Goal: Transaction & Acquisition: Purchase product/service

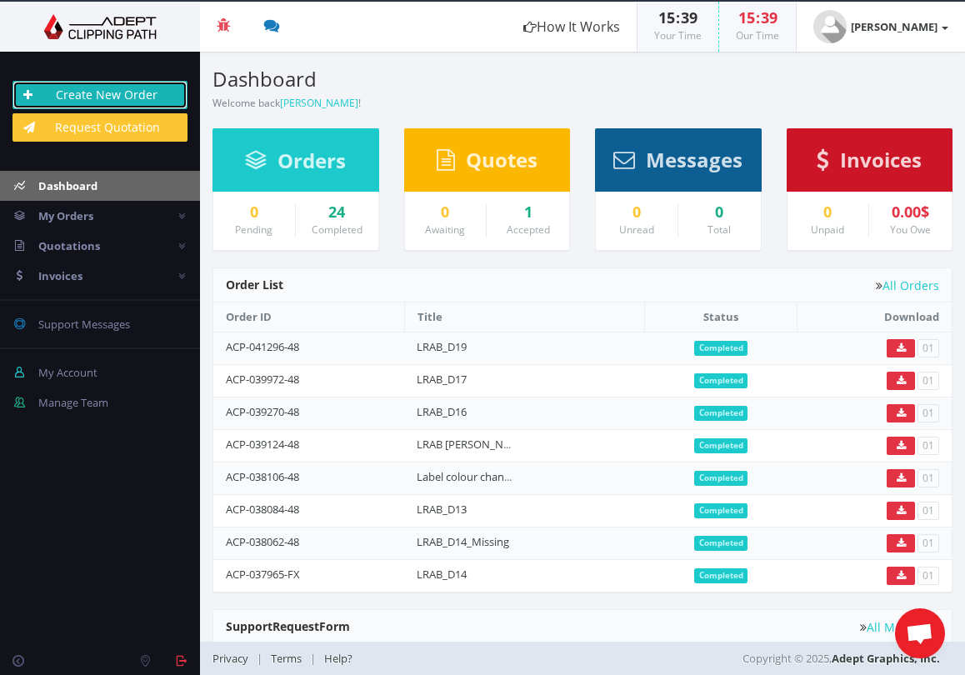
click at [97, 94] on link "Create New Order" at bounding box center [99, 95] width 175 height 28
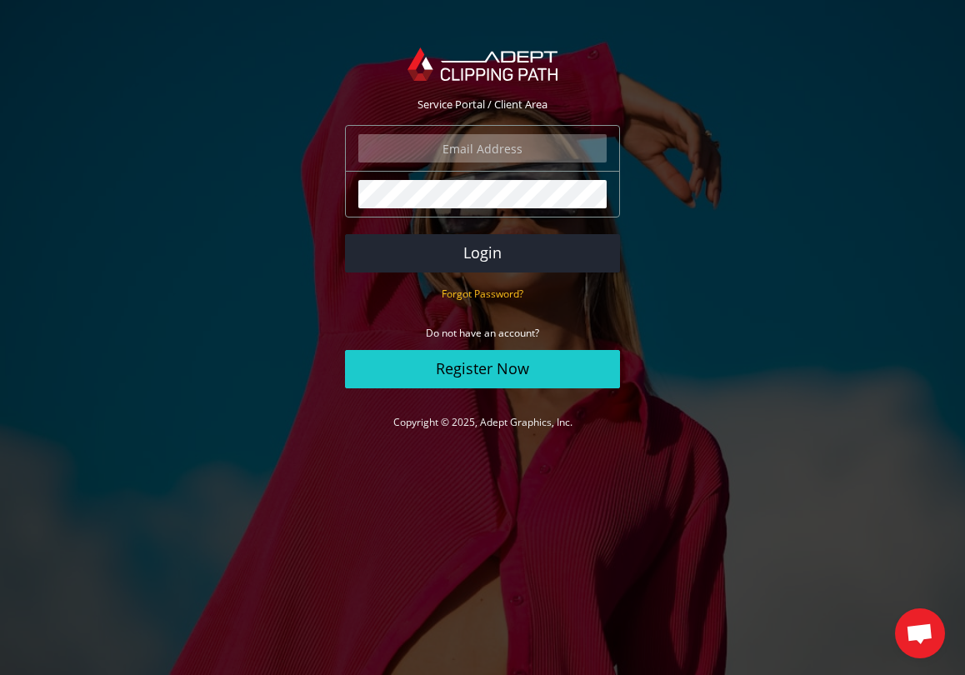
click at [477, 154] on input "email" at bounding box center [482, 148] width 248 height 28
type input "sami@lastresortab.com"
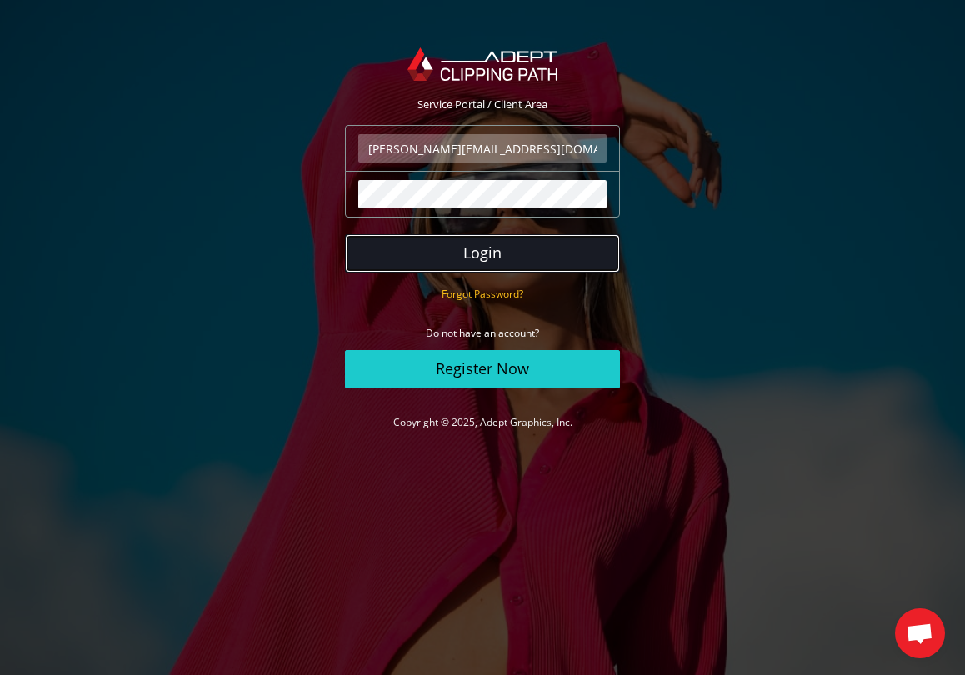
click at [472, 257] on button "Login" at bounding box center [482, 253] width 275 height 38
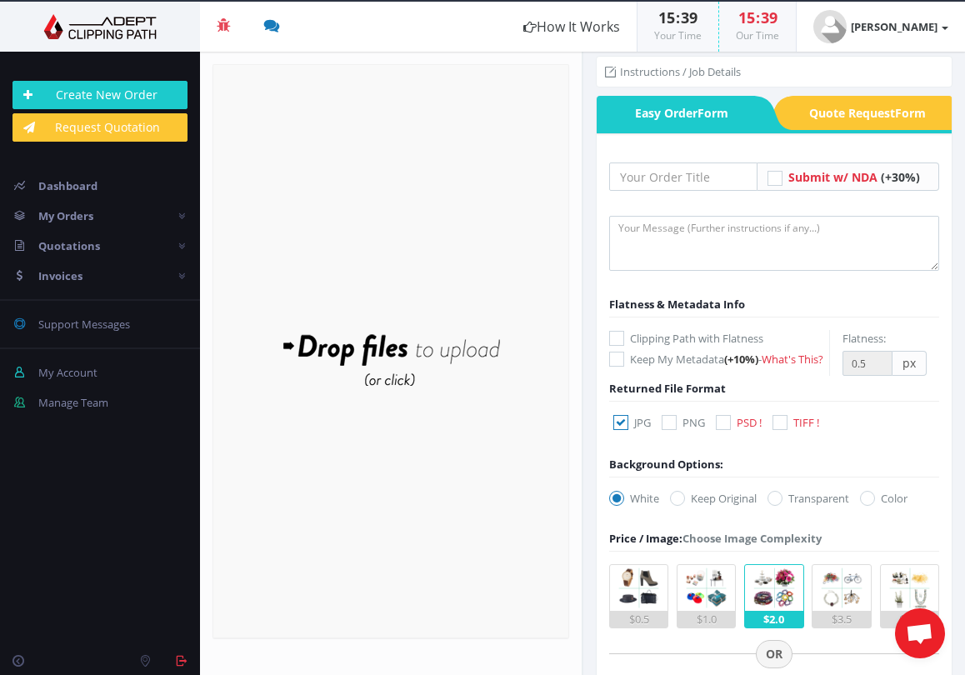
scroll to position [6, 0]
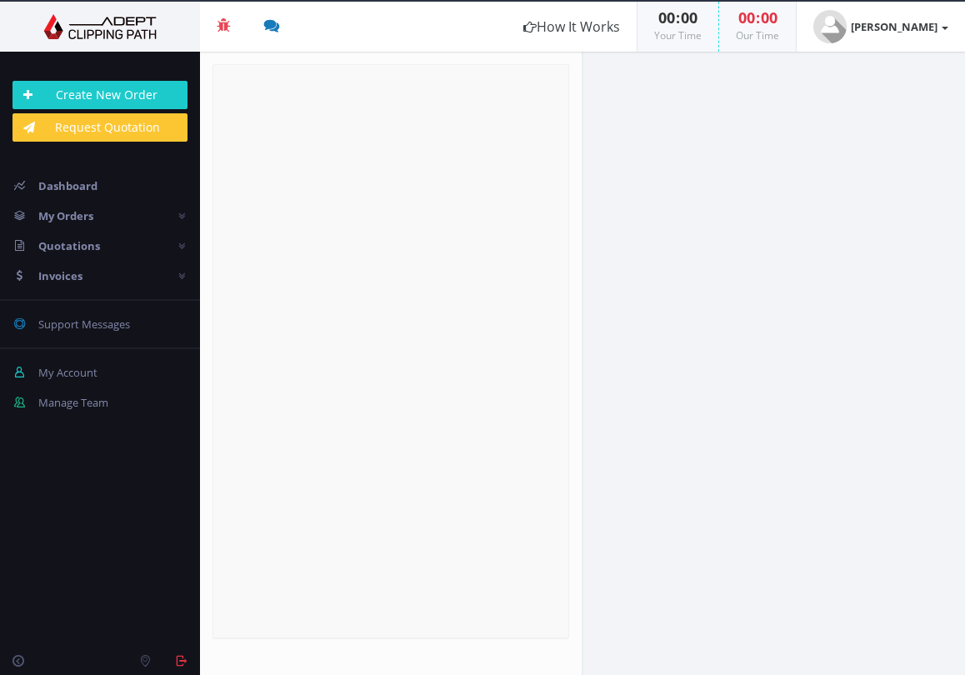
radio input "true"
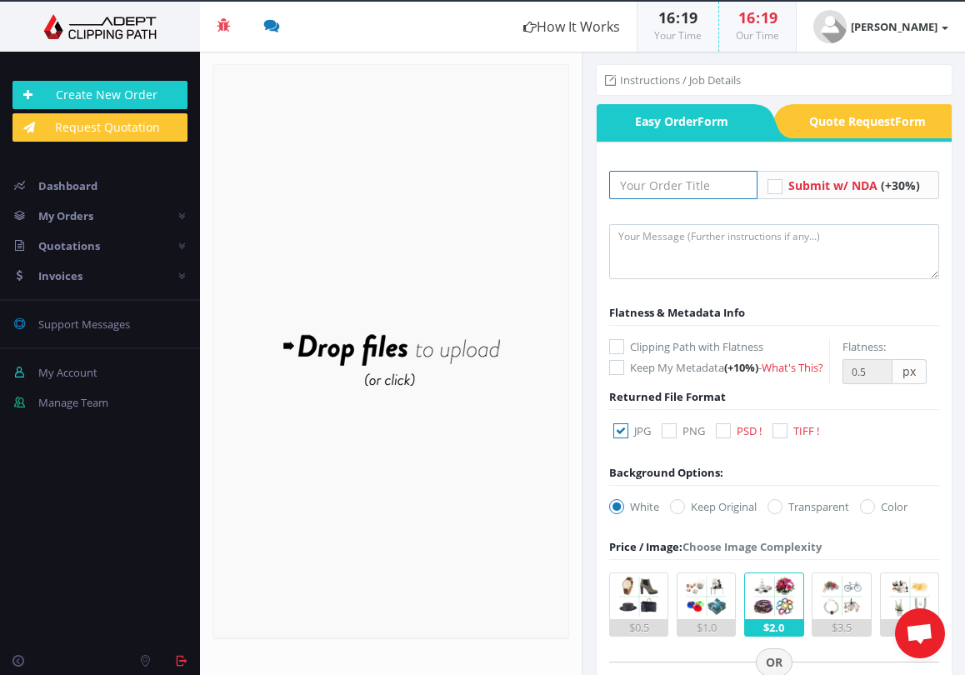
click at [656, 191] on input "text" at bounding box center [683, 185] width 148 height 28
type input "LRAB_D23 jpg"
click at [673, 241] on textarea at bounding box center [774, 251] width 330 height 55
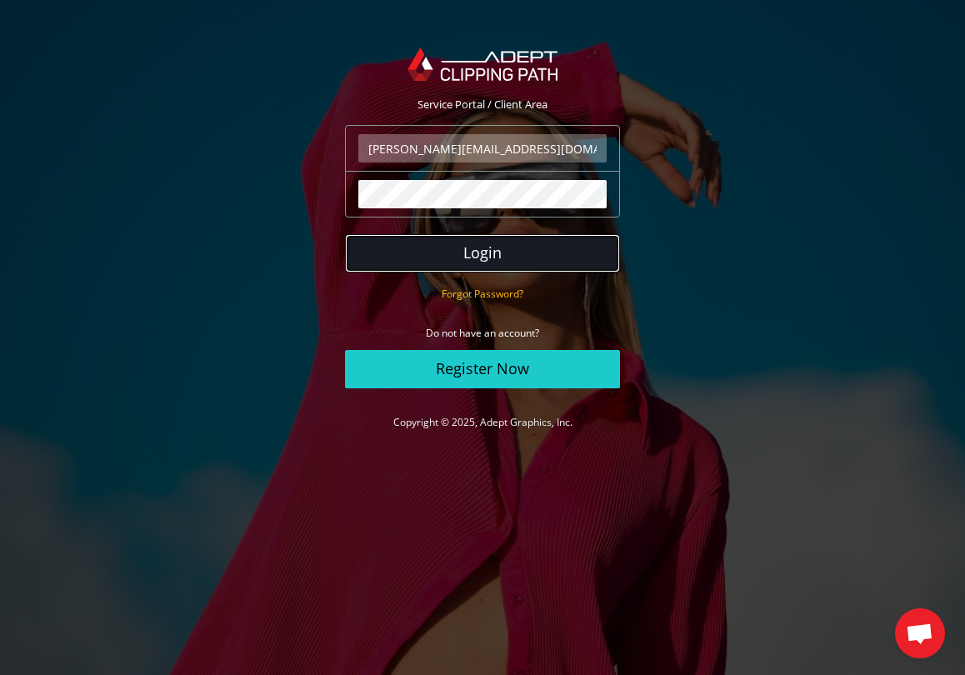
click at [497, 251] on button "Login" at bounding box center [482, 253] width 275 height 38
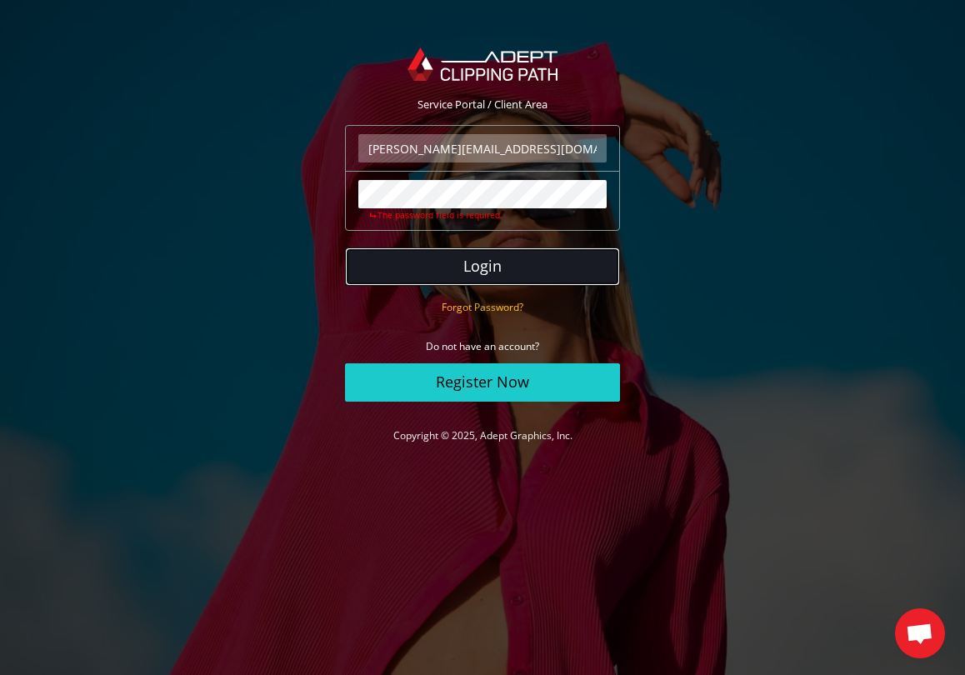
click at [495, 273] on button "Login" at bounding box center [482, 266] width 275 height 38
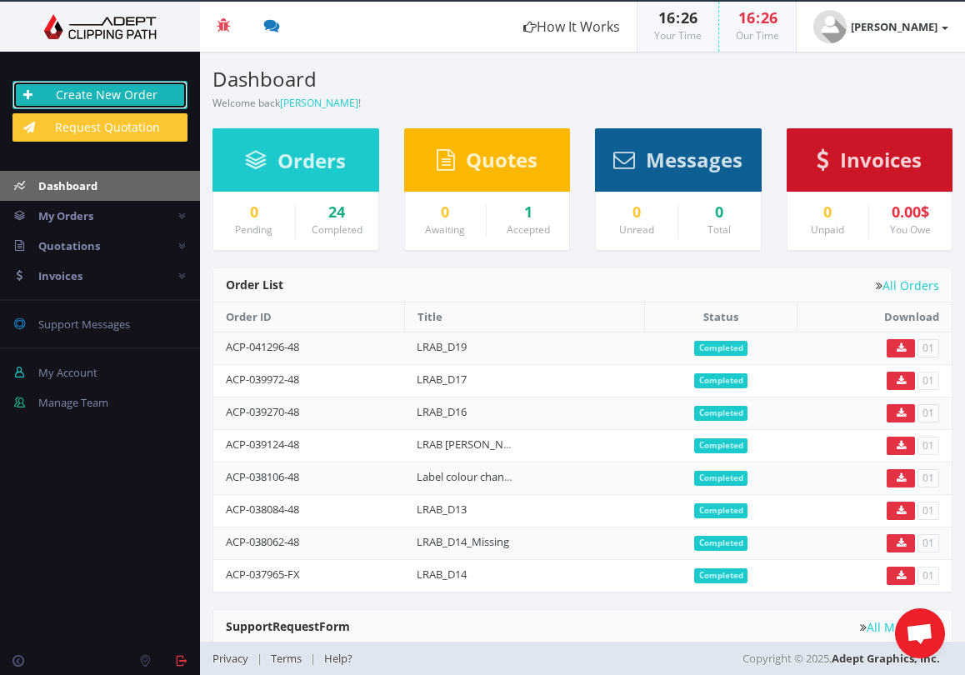
click at [125, 98] on link "Create New Order" at bounding box center [99, 95] width 175 height 28
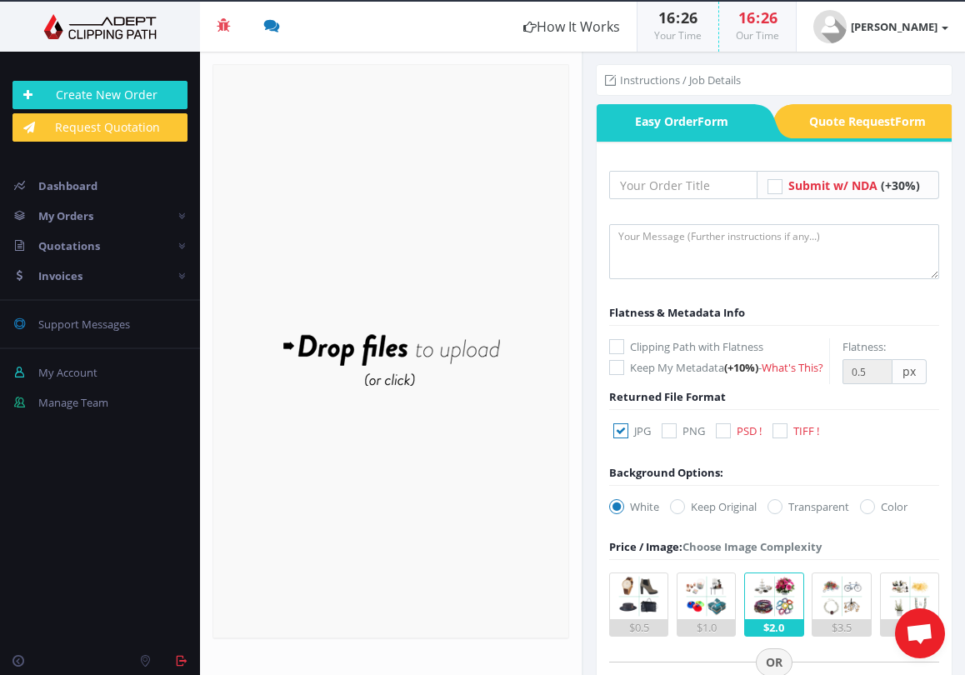
click at [927, 631] on span "Open chat" at bounding box center [919, 634] width 27 height 23
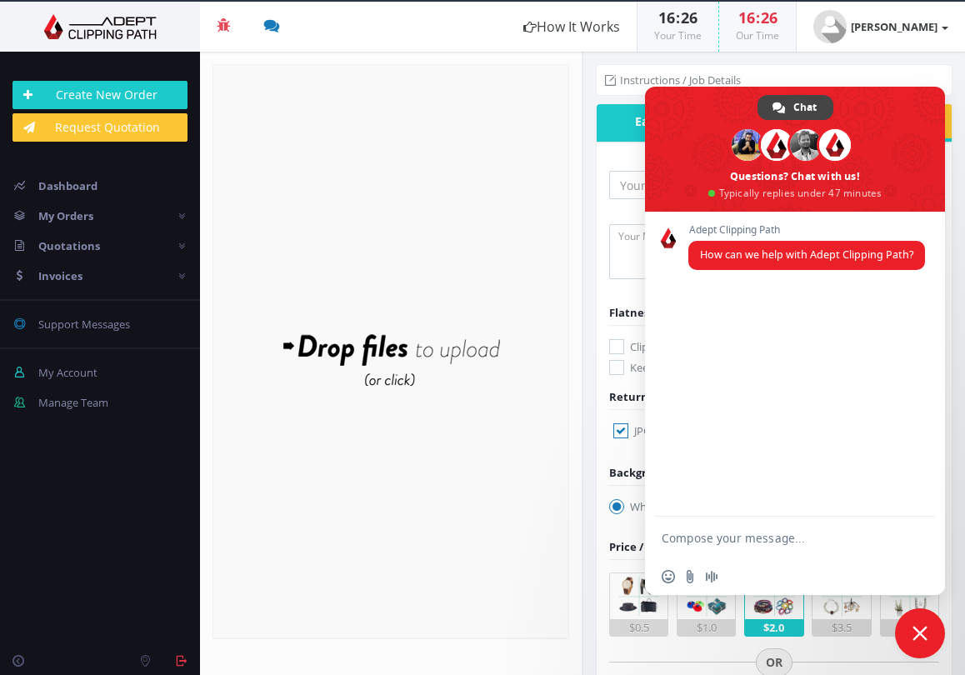
click at [757, 542] on textarea "Compose your message..." at bounding box center [776, 538] width 230 height 15
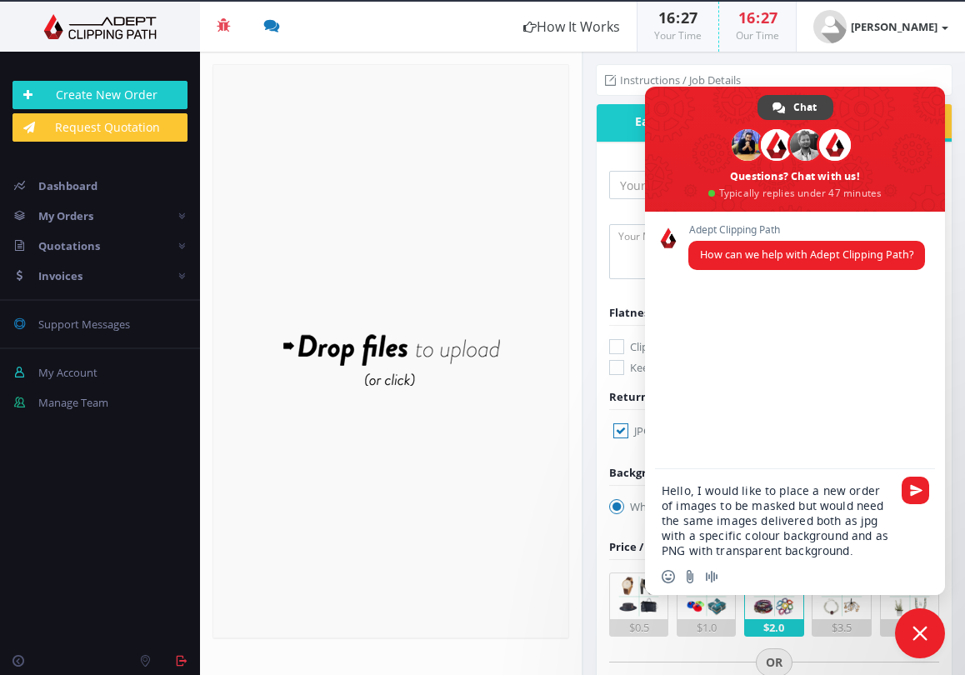
type textarea "Hello, I would like to place a new order of images to be masked but would need …"
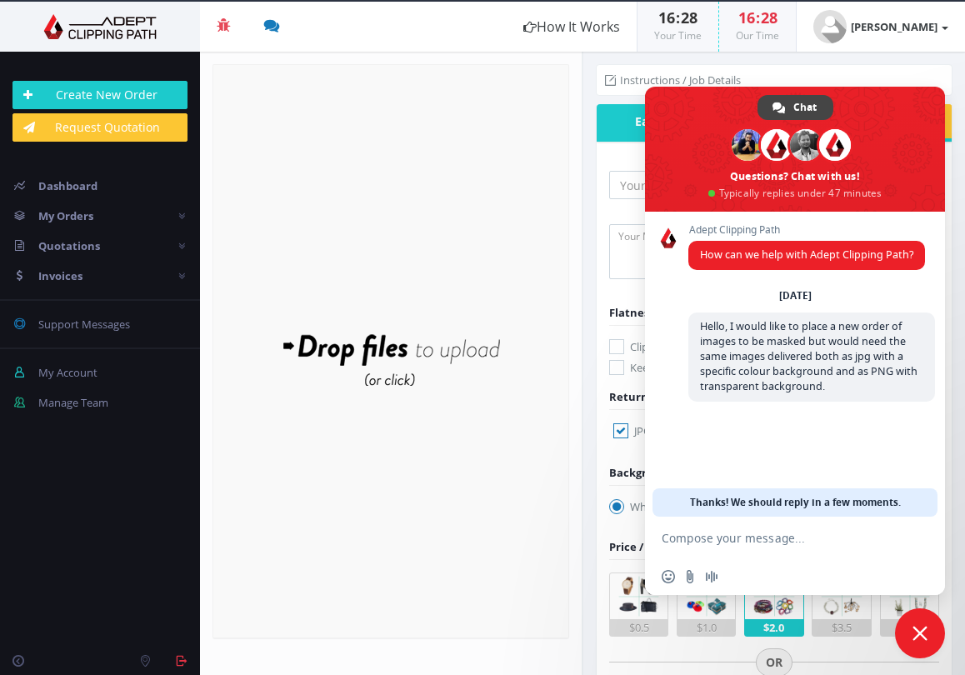
scroll to position [44, 0]
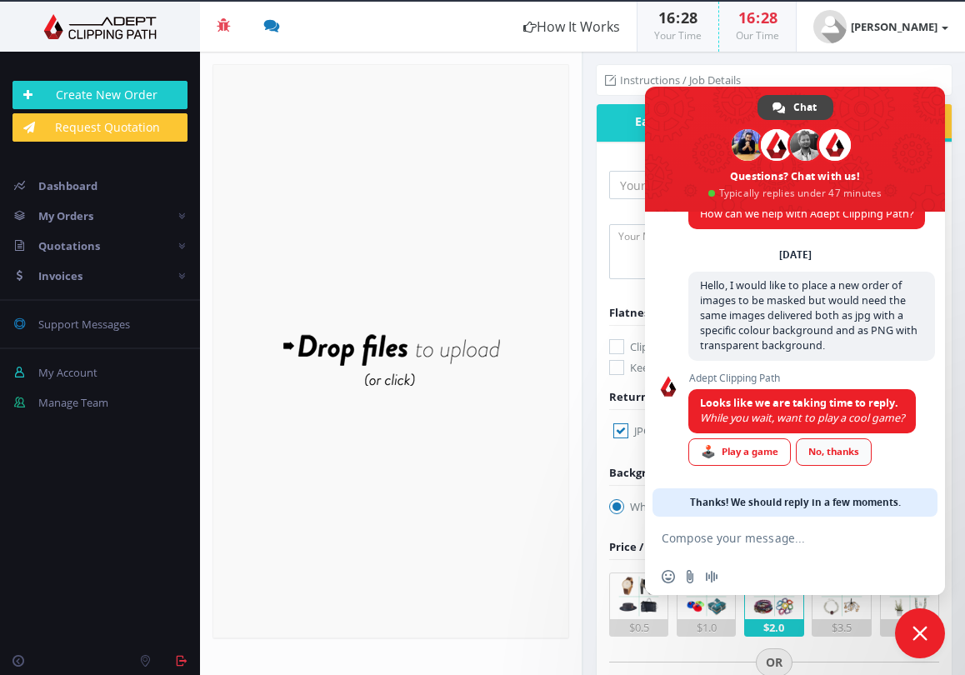
click at [841, 452] on div "No, thanks" at bounding box center [834, 451] width 76 height 27
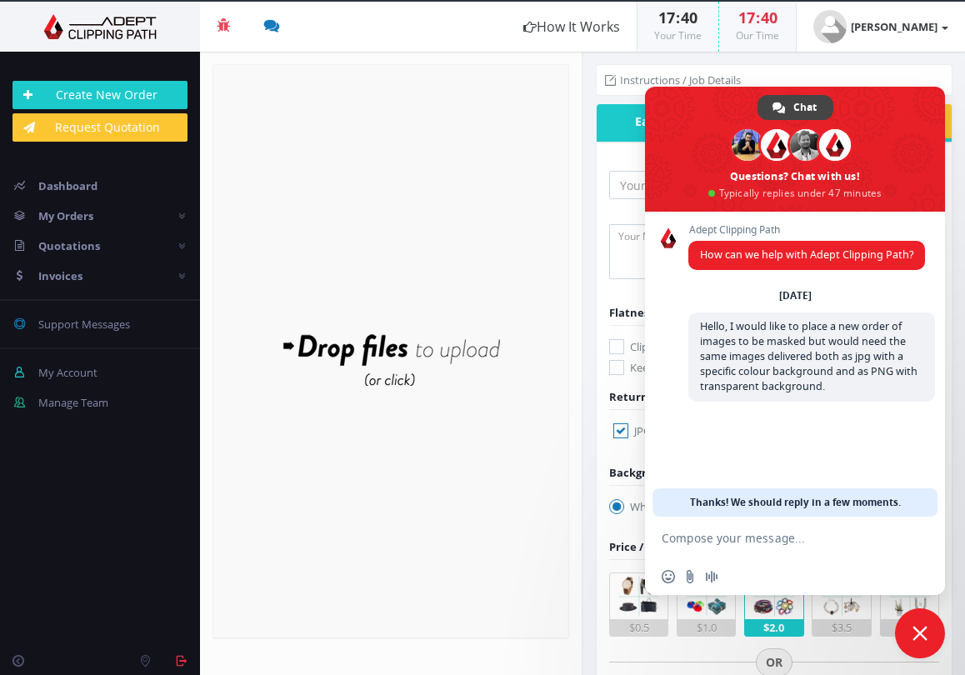
click at [877, 114] on span at bounding box center [795, 149] width 300 height 125
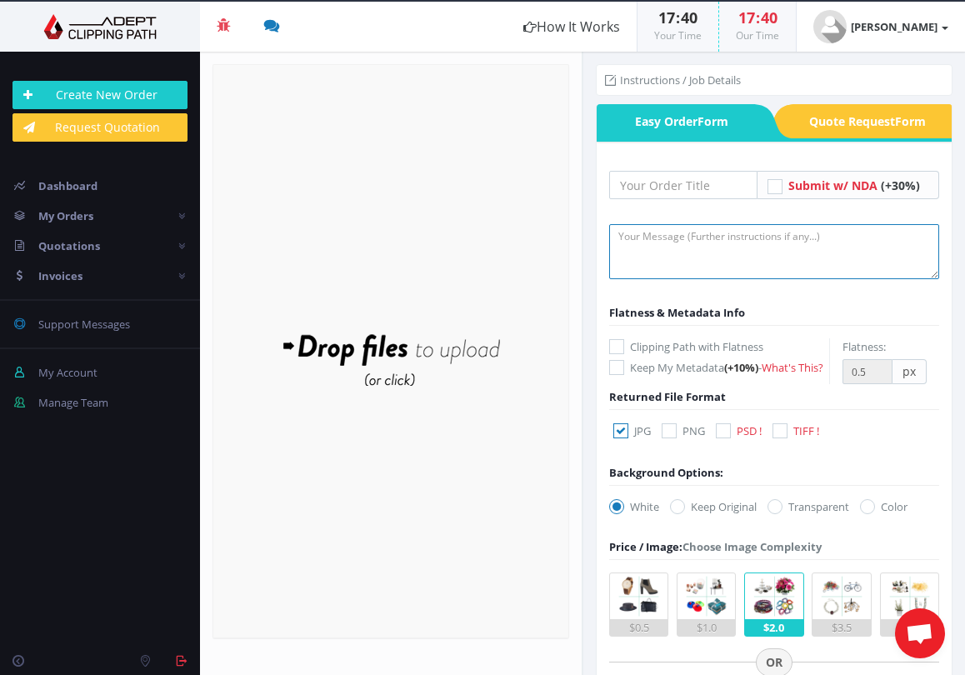
click at [696, 242] on textarea at bounding box center [774, 251] width 330 height 55
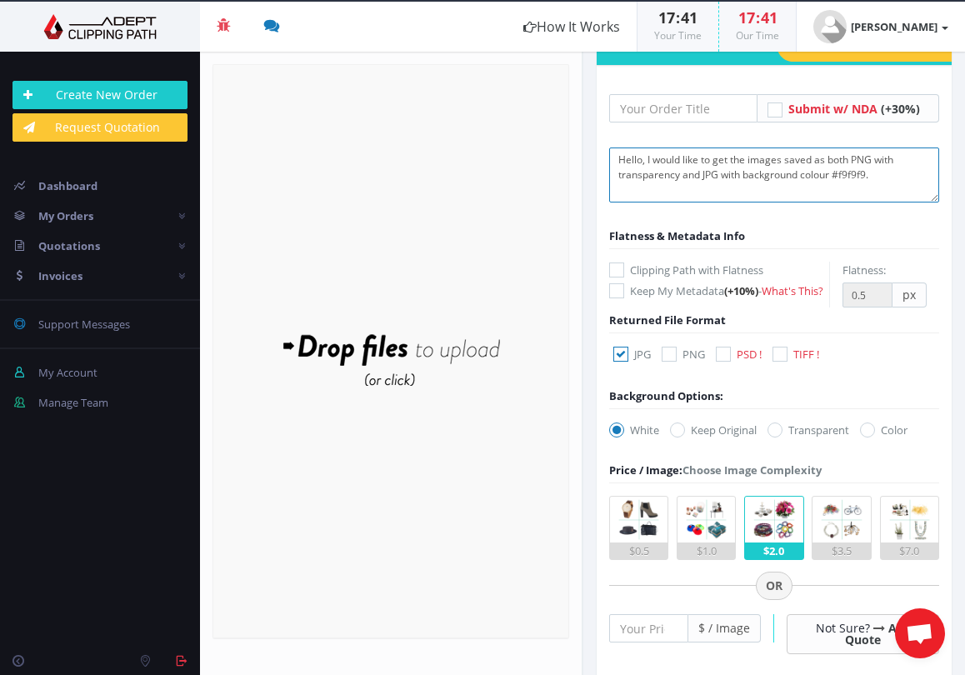
scroll to position [80, 0]
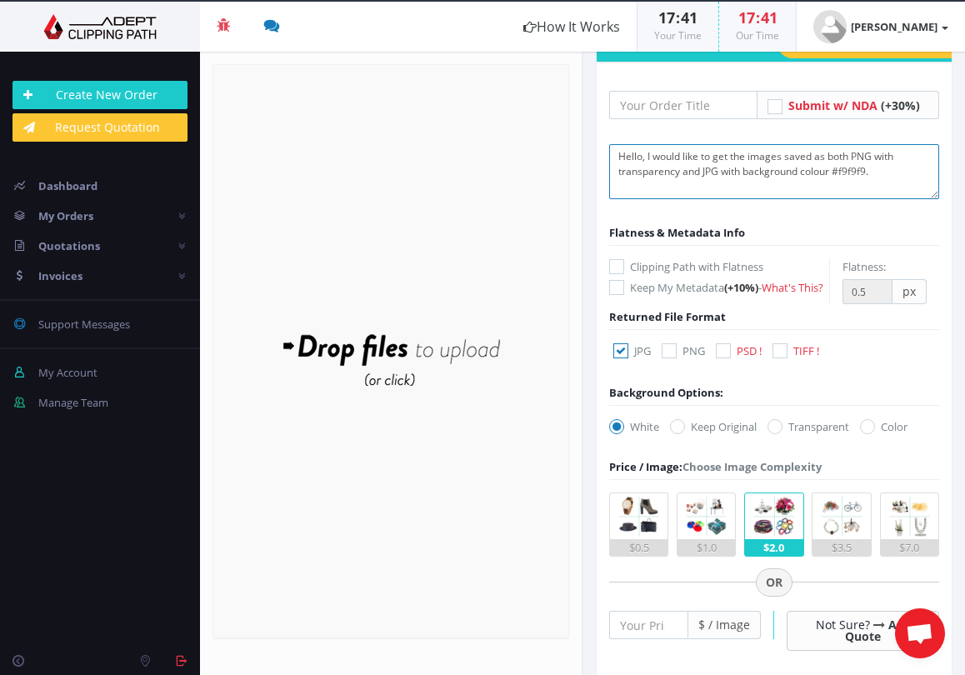
type textarea "Hello, I would like to get the images saved as both PNG with transparency and J…"
click at [673, 358] on icon at bounding box center [668, 350] width 15 height 15
click at [673, 357] on input "PNG" at bounding box center [671, 351] width 11 height 11
checkbox input "true"
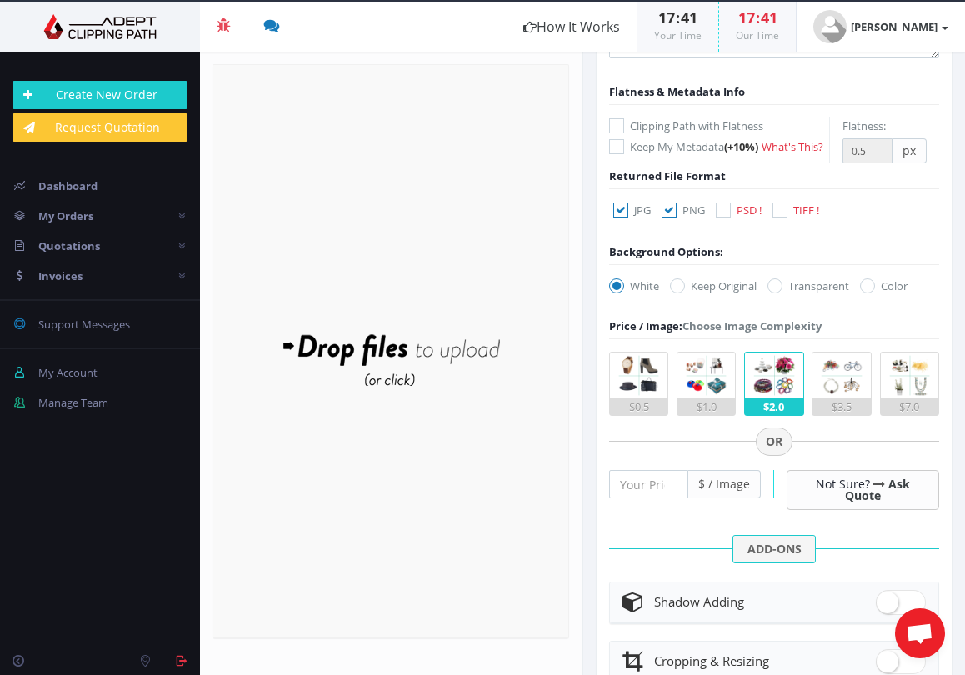
scroll to position [224, 0]
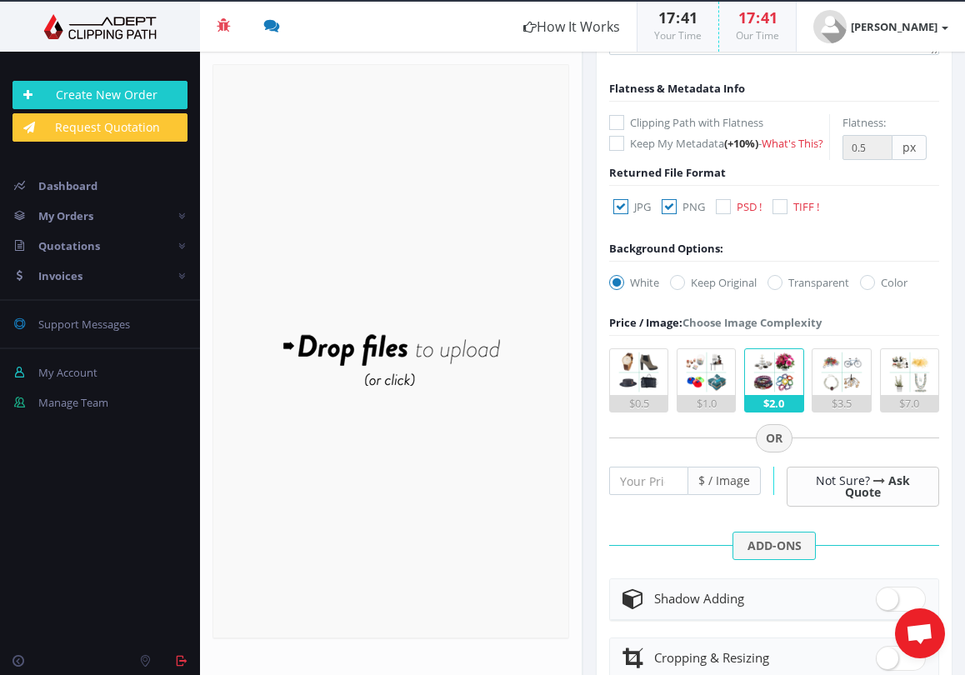
drag, startPoint x: 781, startPoint y: 302, endPoint x: 817, endPoint y: 335, distance: 48.4
click at [781, 290] on icon at bounding box center [774, 282] width 15 height 15
click at [781, 288] on input "Transparent" at bounding box center [776, 282] width 11 height 11
radio input "true"
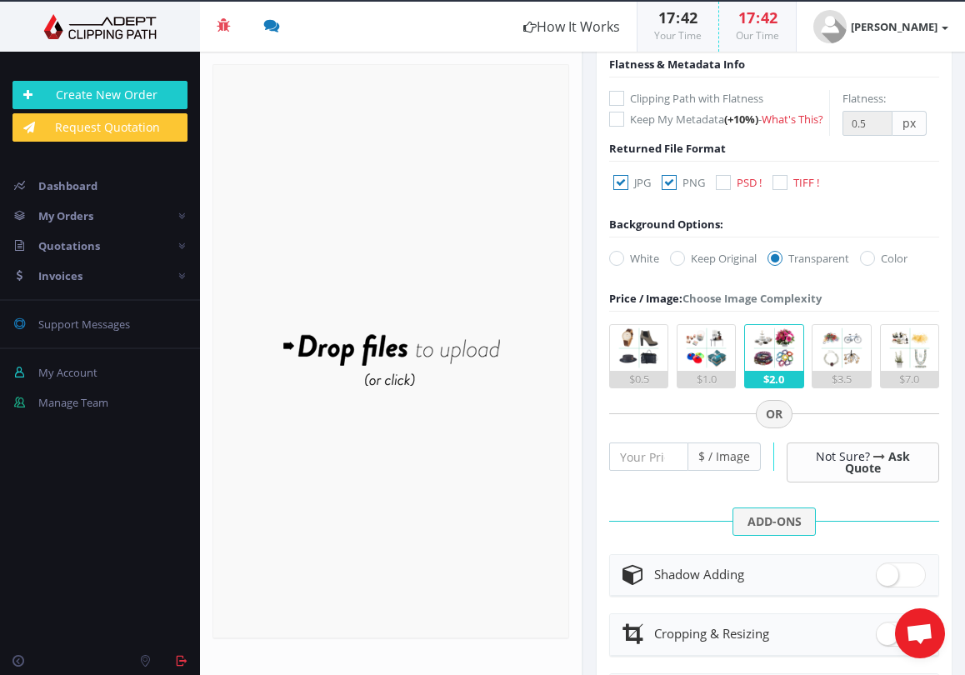
scroll to position [232, 0]
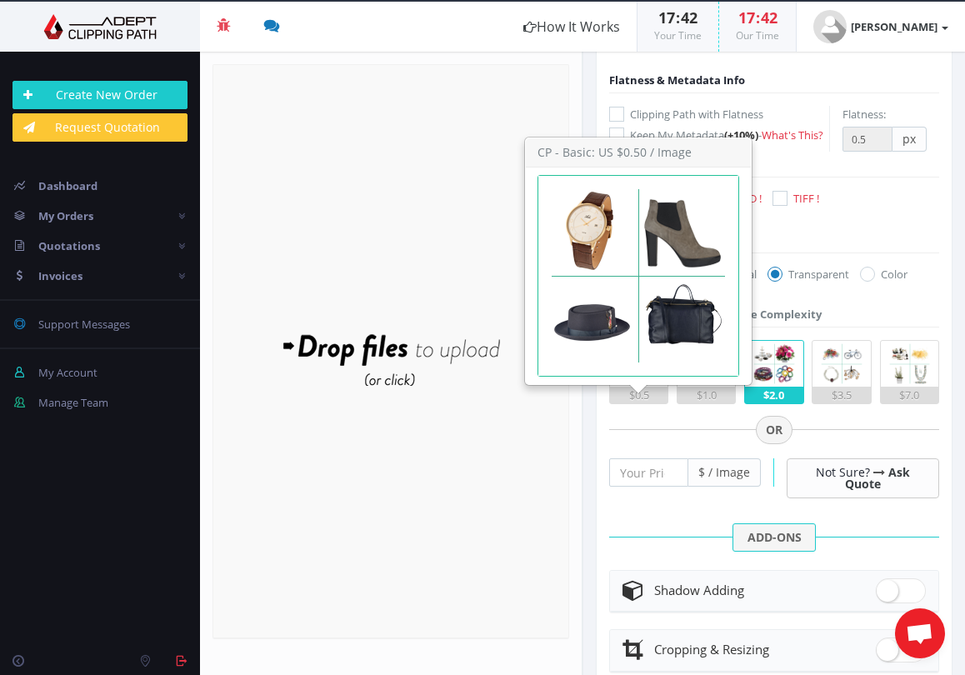
click at [631, 387] on img at bounding box center [639, 364] width 46 height 46
click at [0, 0] on input "$0.5" at bounding box center [0, 0] width 0 height 0
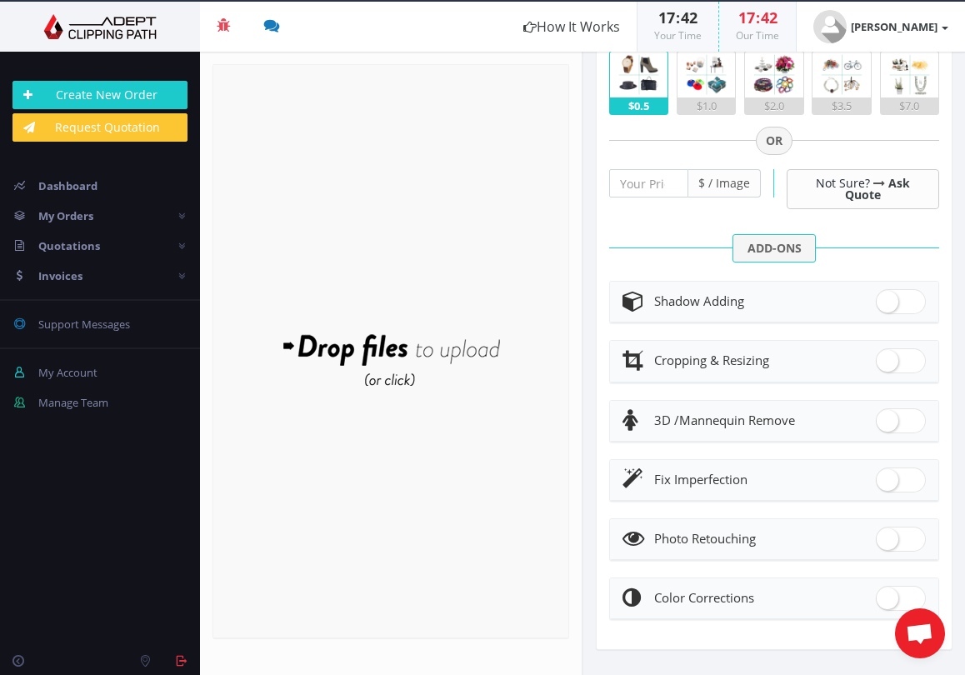
scroll to position [588, 0]
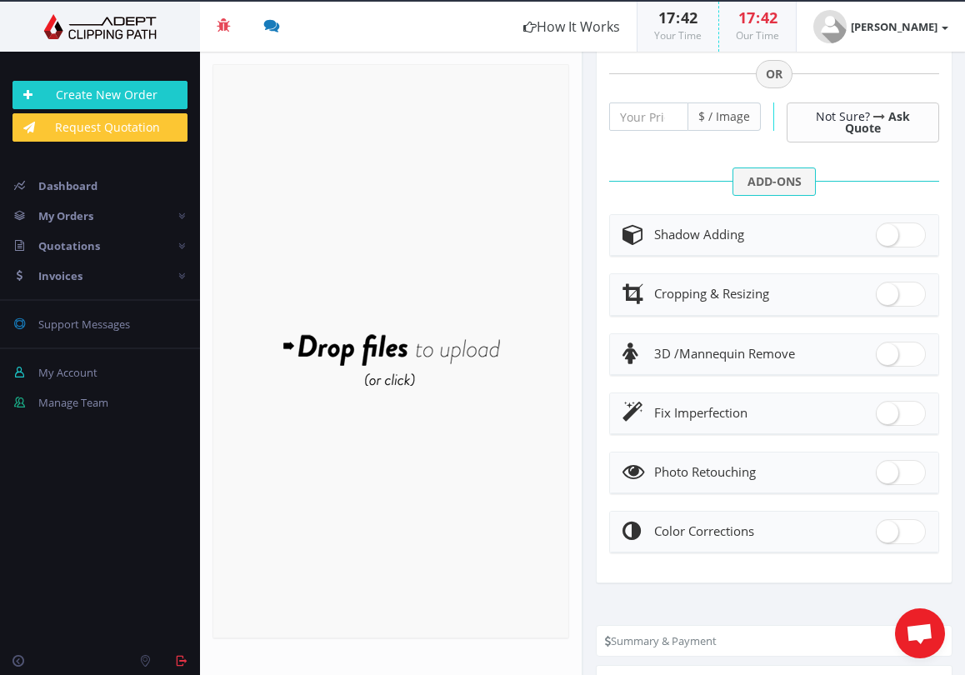
drag, startPoint x: 881, startPoint y: 273, endPoint x: 909, endPoint y: 281, distance: 28.5
click at [881, 247] on span at bounding box center [901, 234] width 50 height 25
click at [881, 237] on input "checkbox" at bounding box center [881, 231] width 11 height 11
checkbox input "true"
radio input "true"
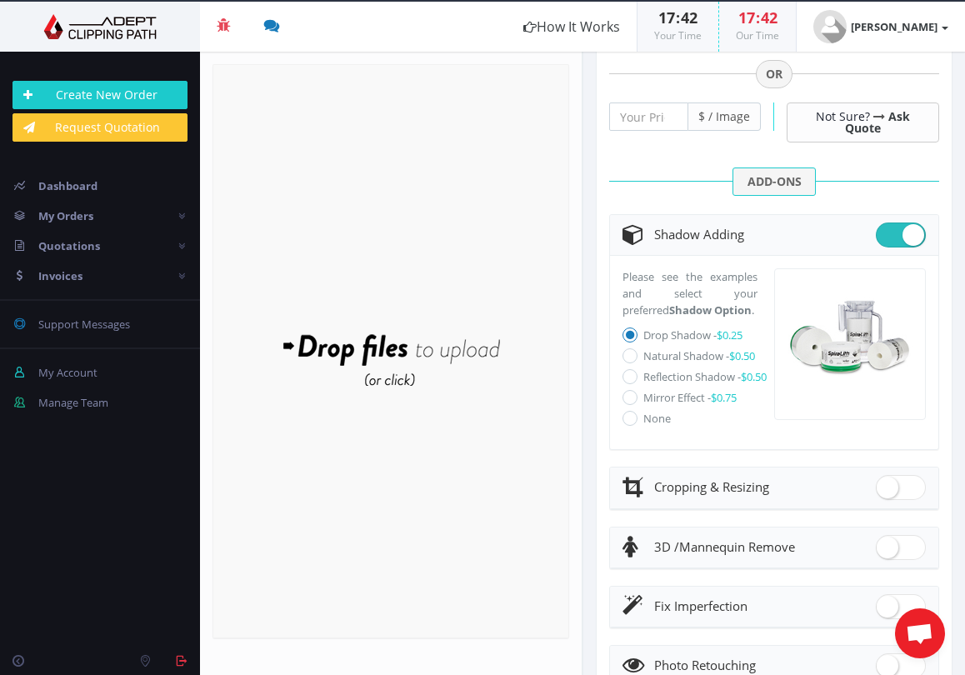
click at [666, 363] on label "Natural Shadow - $0.50" at bounding box center [699, 355] width 112 height 15
click at [637, 362] on input "Natural Shadow - $0.50" at bounding box center [631, 356] width 11 height 11
radio input "true"
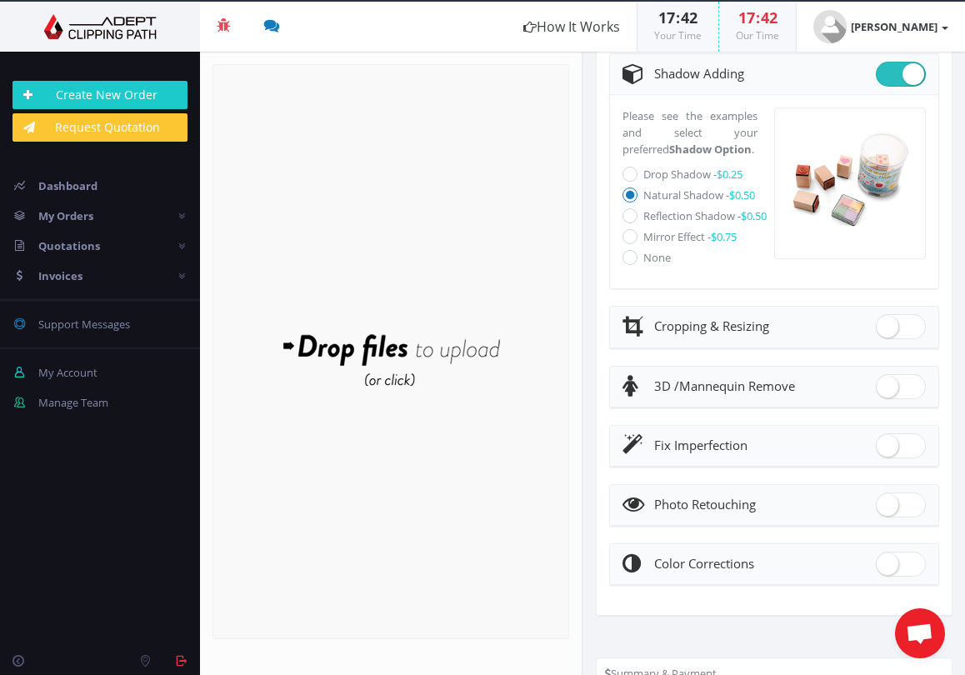
scroll to position [888, 0]
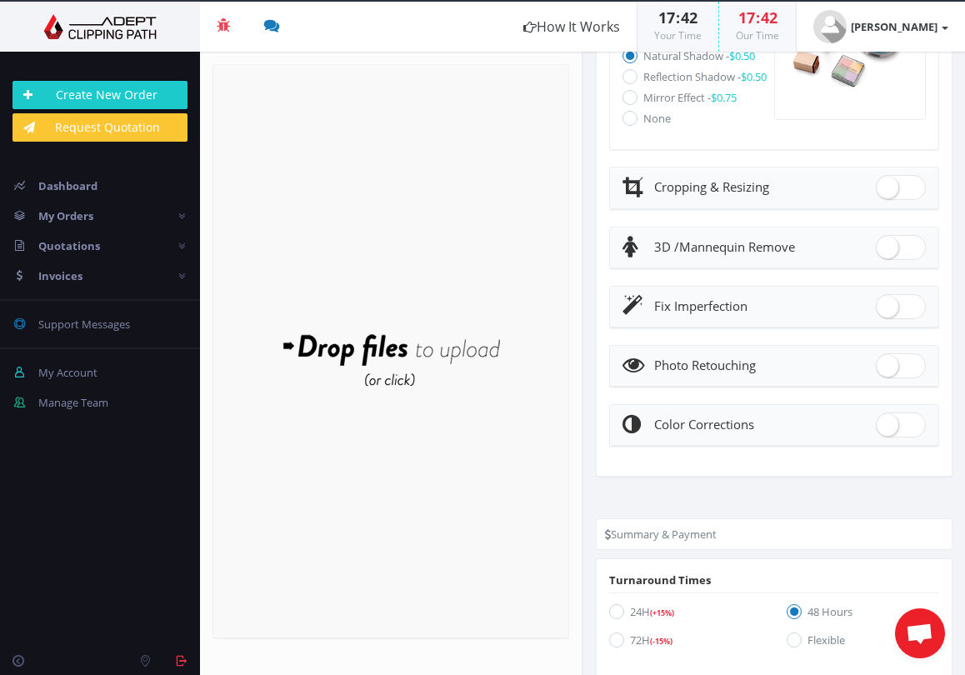
drag, startPoint x: 873, startPoint y: 247, endPoint x: 899, endPoint y: 262, distance: 29.9
click at [876, 200] on span at bounding box center [901, 187] width 50 height 25
click at [876, 189] on input "checkbox" at bounding box center [881, 183] width 11 height 11
checkbox input "true"
radio input "true"
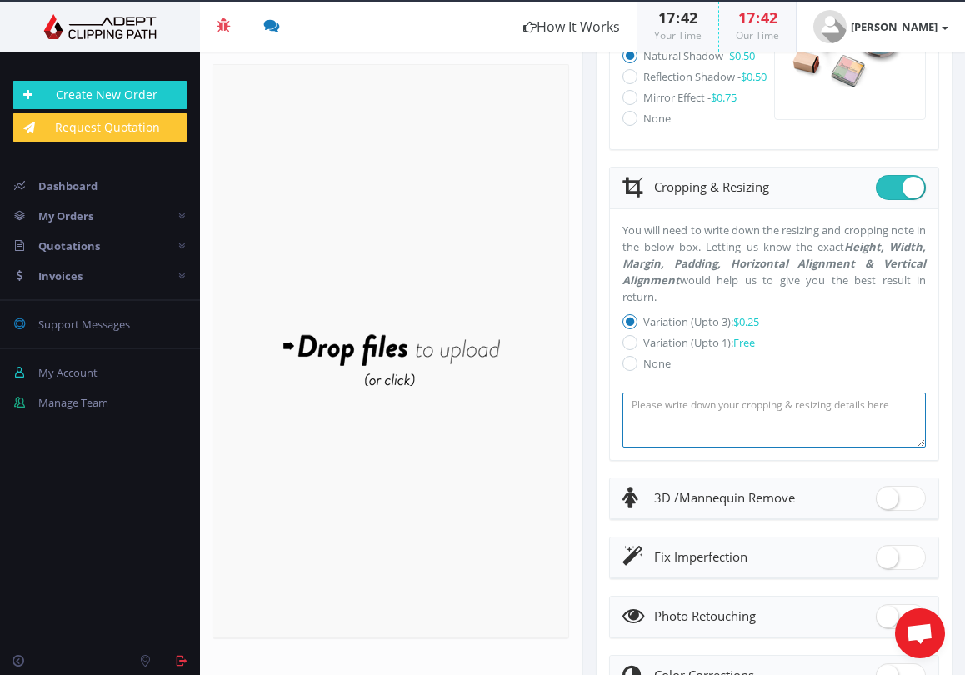
click at [695, 447] on textarea at bounding box center [773, 419] width 303 height 55
click at [630, 407] on div "You will need to write down the resizing and cropping note in the below box. Le…" at bounding box center [773, 335] width 303 height 226
click at [631, 350] on icon at bounding box center [629, 342] width 15 height 15
click at [631, 348] on input "Variation (Upto 1): Free" at bounding box center [631, 342] width 11 height 11
radio input "true"
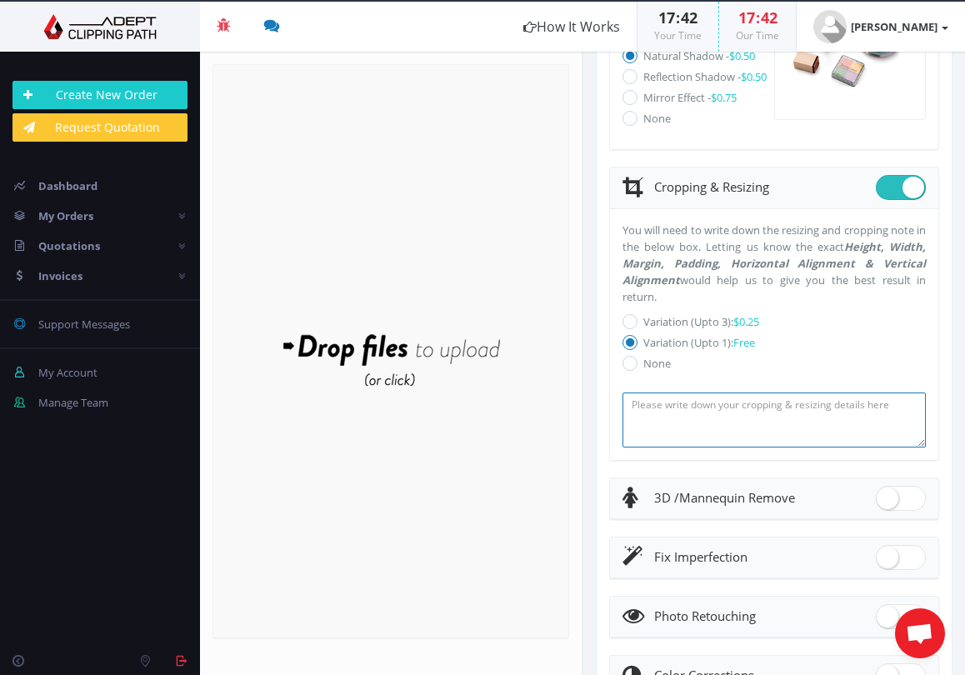
click at [675, 447] on textarea at bounding box center [773, 419] width 303 height 55
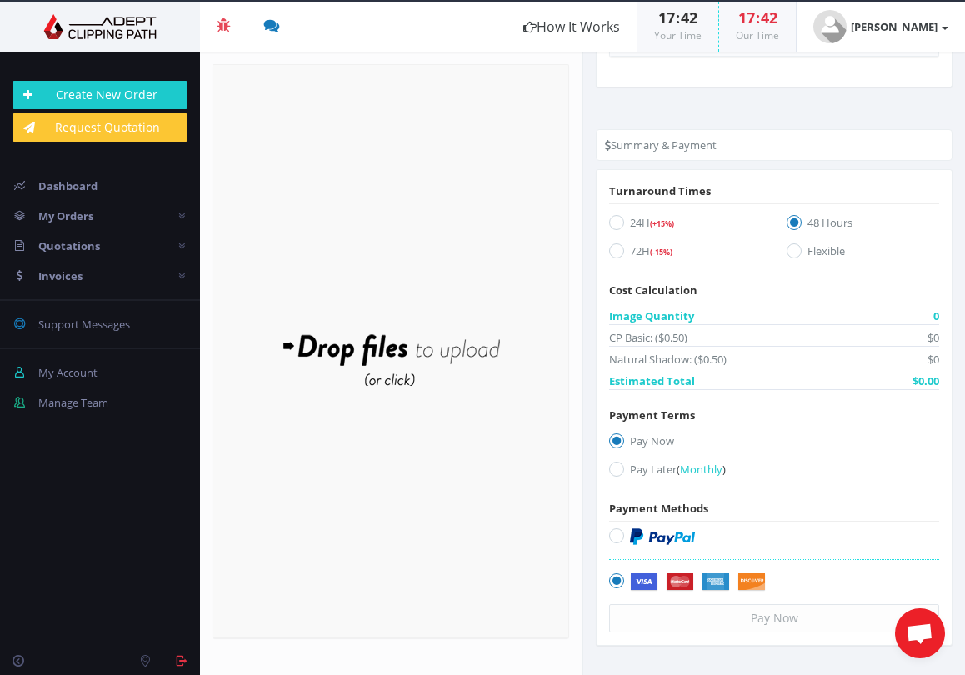
scroll to position [1584, 0]
type textarea "1400x1400px centered according to reference images supplied in email."
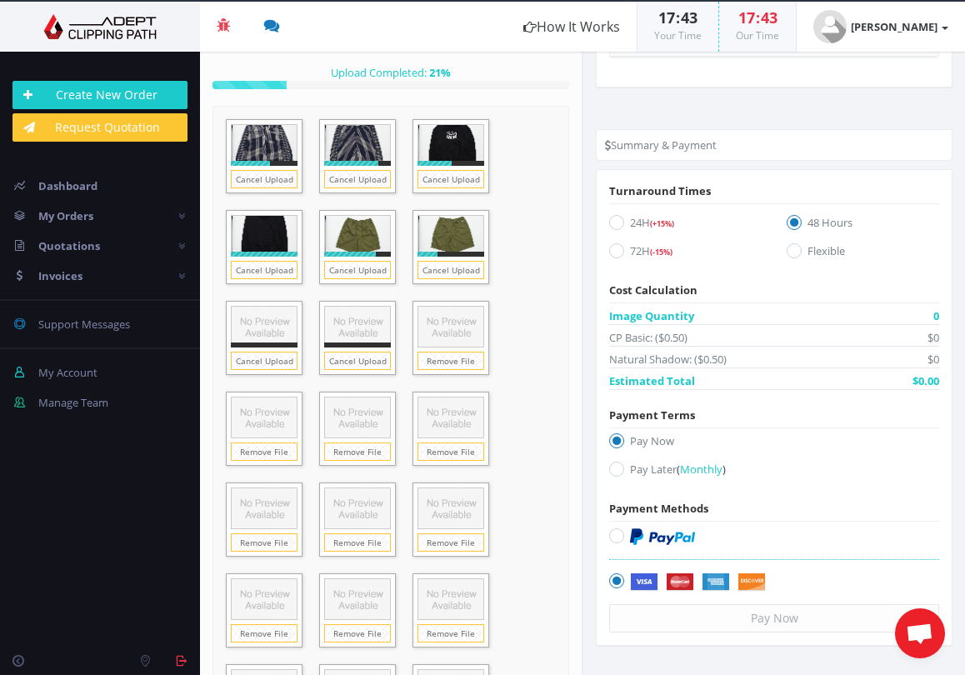
scroll to position [1, 0]
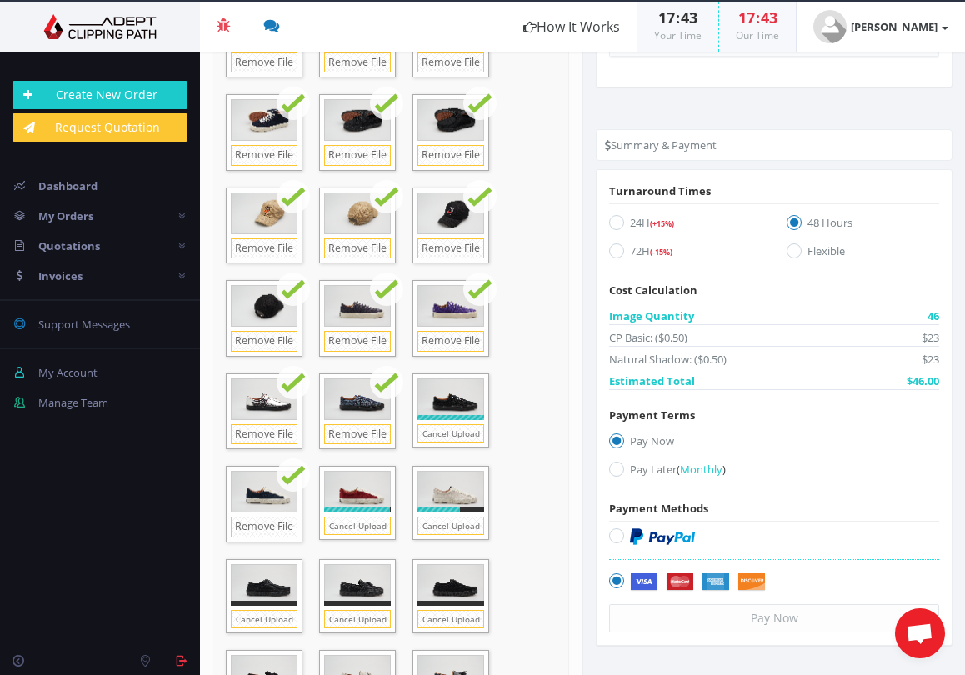
scroll to position [1141, 0]
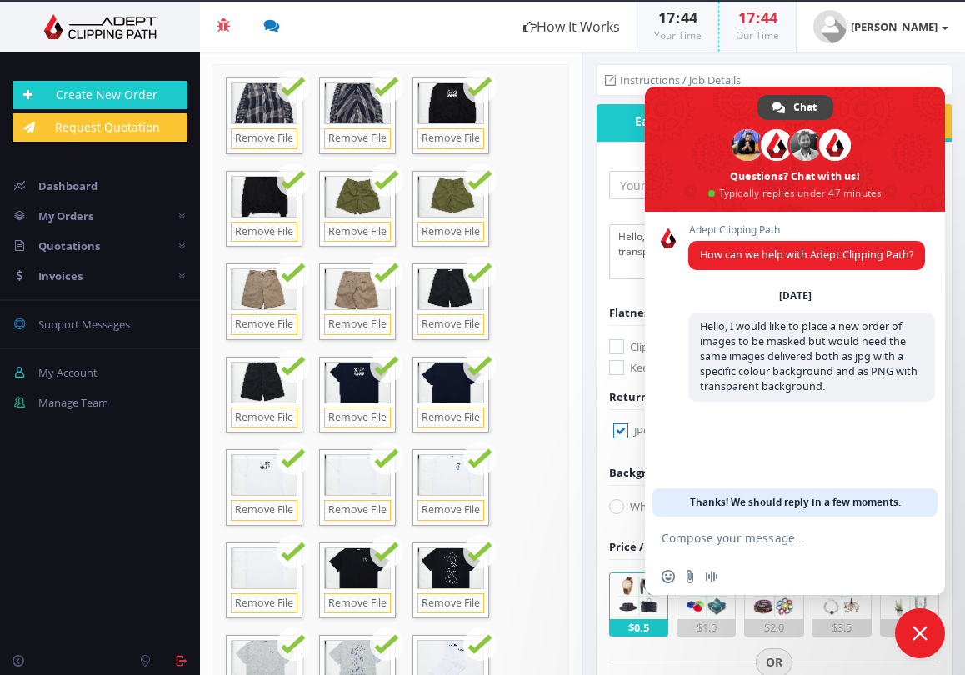
scroll to position [1584, 0]
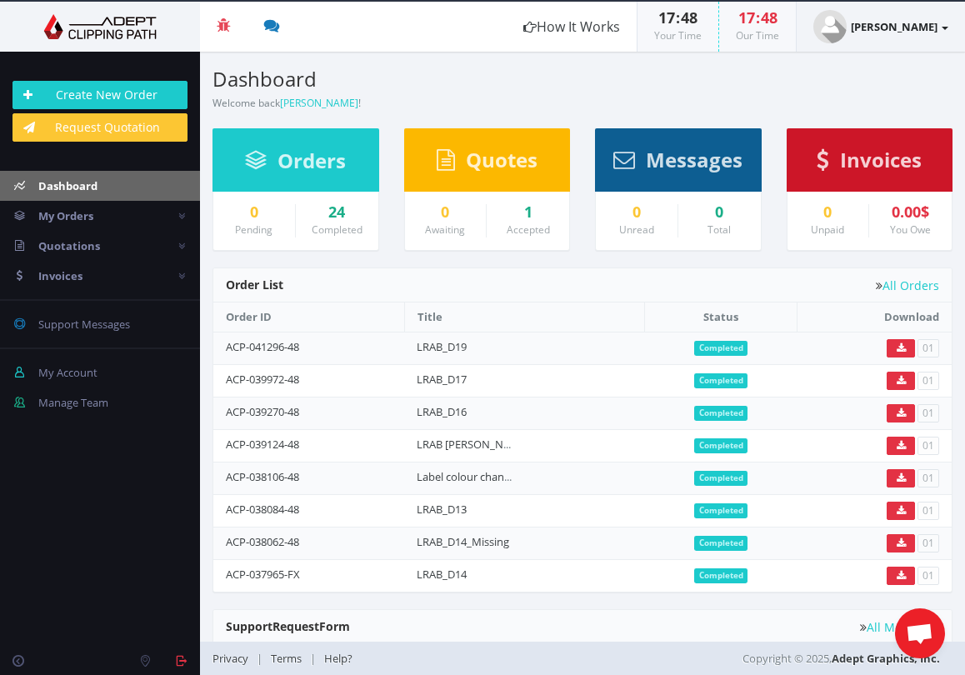
click at [941, 22] on link "[PERSON_NAME]" at bounding box center [880, 27] width 168 height 50
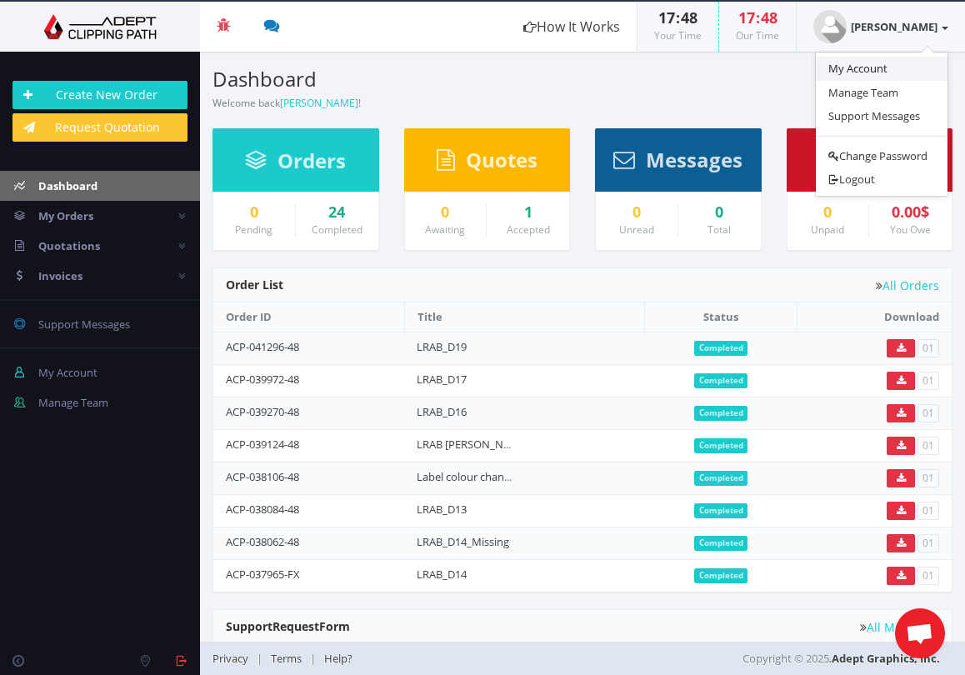
click at [882, 64] on link "My Account" at bounding box center [882, 69] width 132 height 24
